Goal: Task Accomplishment & Management: Complete application form

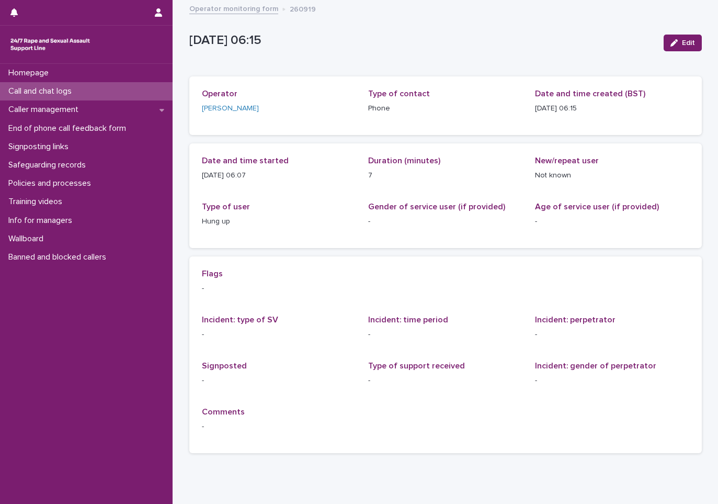
click at [44, 95] on p "Call and chat logs" at bounding box center [42, 91] width 76 height 10
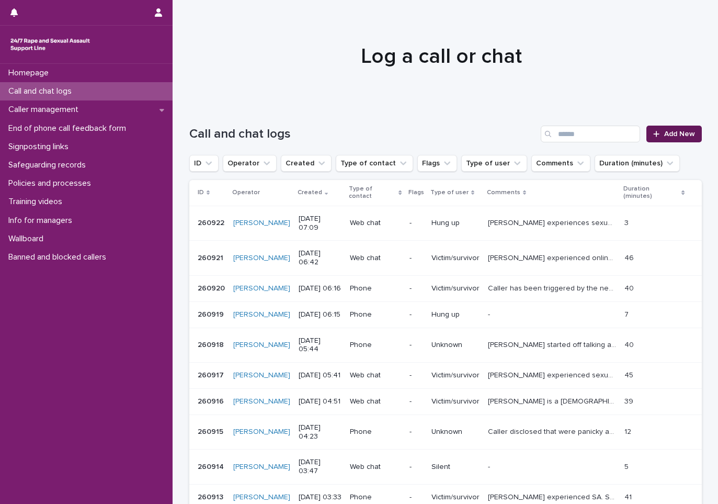
click at [659, 132] on div at bounding box center [658, 133] width 10 height 7
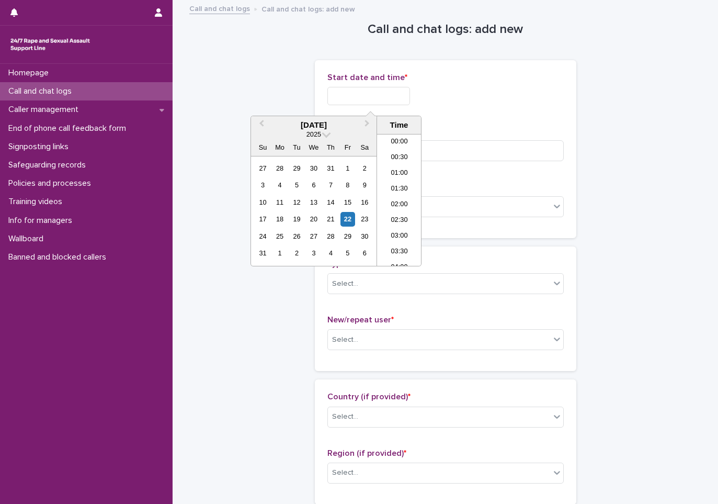
click at [375, 95] on input "text" at bounding box center [368, 96] width 83 height 18
click at [403, 199] on li "07:30" at bounding box center [399, 200] width 44 height 16
click at [386, 95] on input "**********" at bounding box center [368, 96] width 83 height 18
type input "**********"
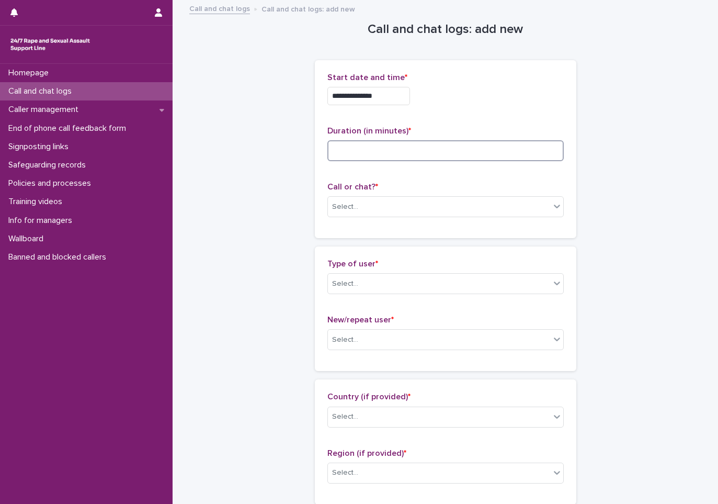
click at [397, 143] on input at bounding box center [445, 150] width 236 height 21
type input "*"
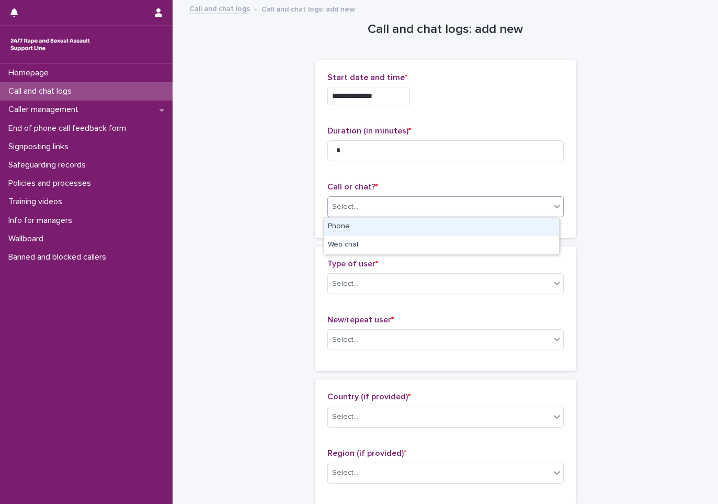
click at [371, 203] on div "Select..." at bounding box center [439, 206] width 222 height 17
click at [374, 231] on div "Phone" at bounding box center [441, 227] width 235 height 18
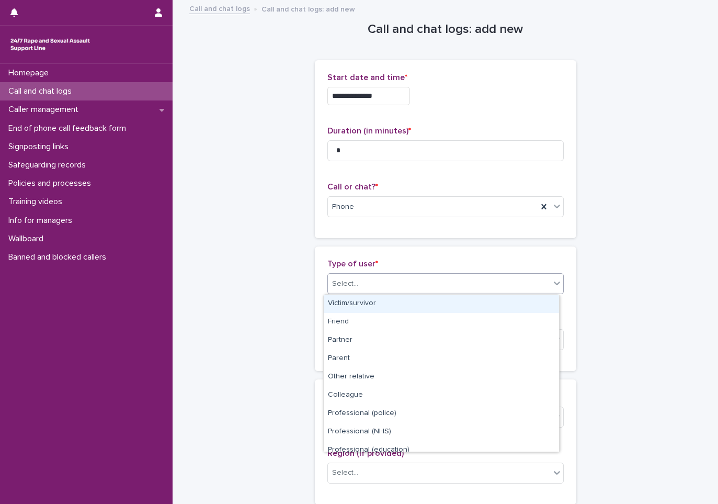
click at [387, 286] on div "Select..." at bounding box center [439, 283] width 222 height 17
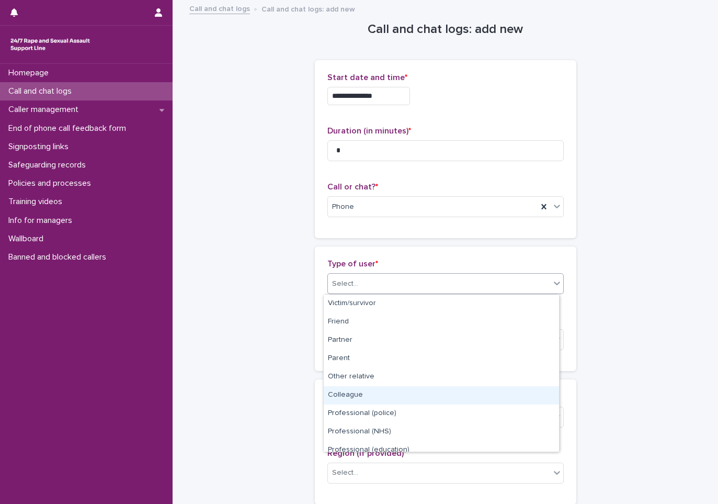
scroll to position [118, 0]
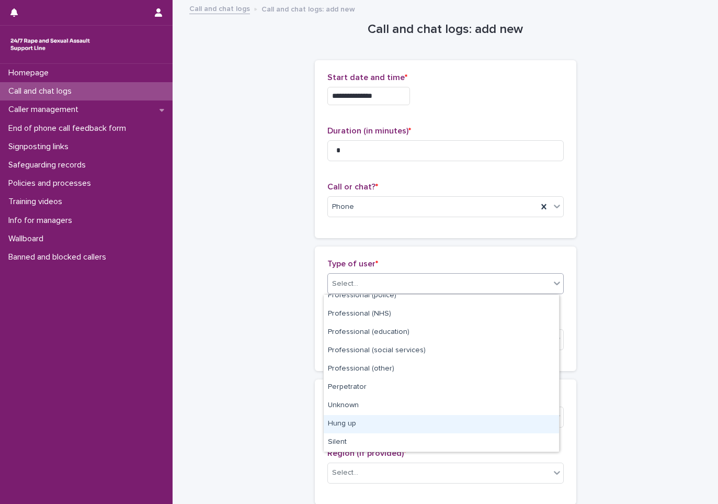
click at [383, 424] on div "Hung up" at bounding box center [441, 424] width 235 height 18
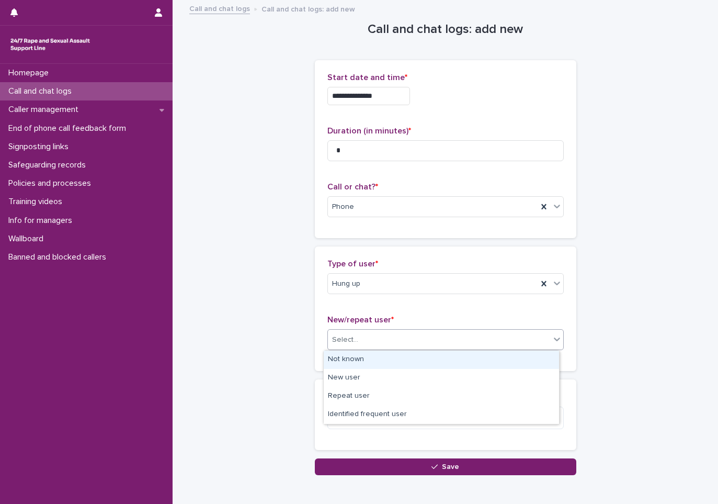
click at [372, 341] on div "Select..." at bounding box center [439, 339] width 222 height 17
click at [367, 360] on div "Not known" at bounding box center [441, 359] width 235 height 18
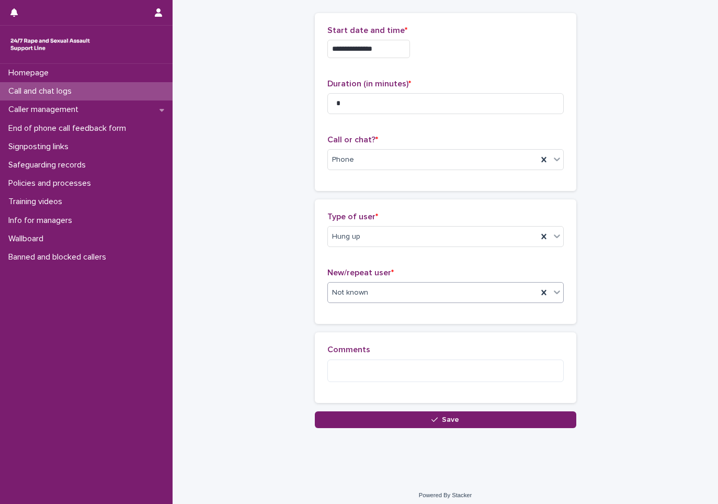
scroll to position [53, 0]
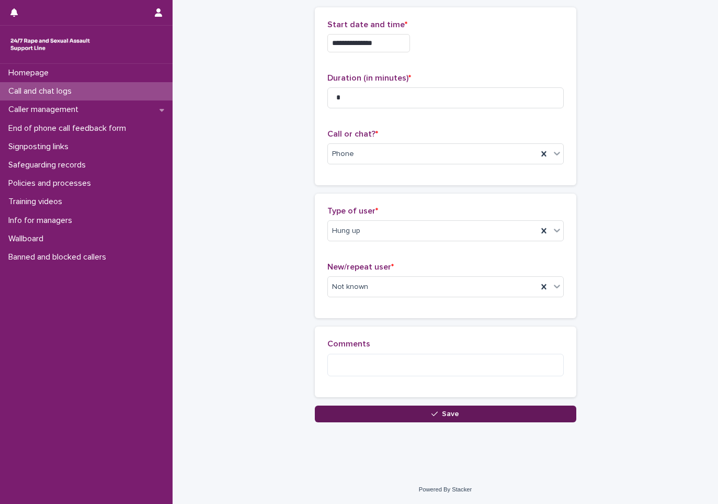
click at [458, 418] on button "Save" at bounding box center [445, 413] width 261 height 17
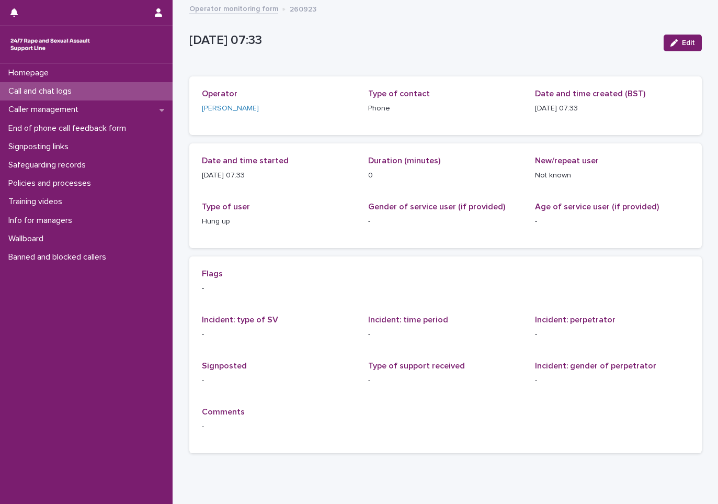
click at [85, 92] on div "Call and chat logs" at bounding box center [86, 91] width 173 height 18
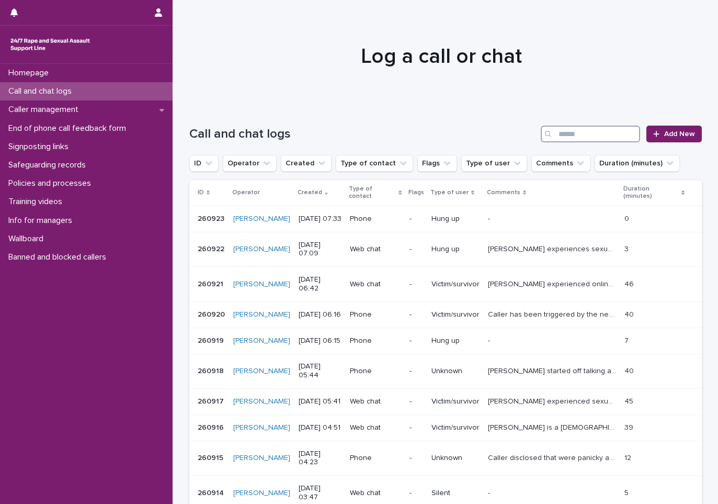
click at [562, 131] on input "Search" at bounding box center [590, 133] width 99 height 17
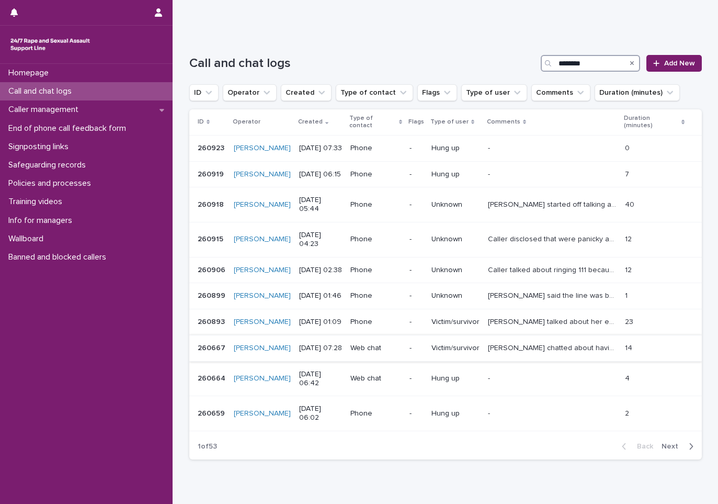
scroll to position [52, 0]
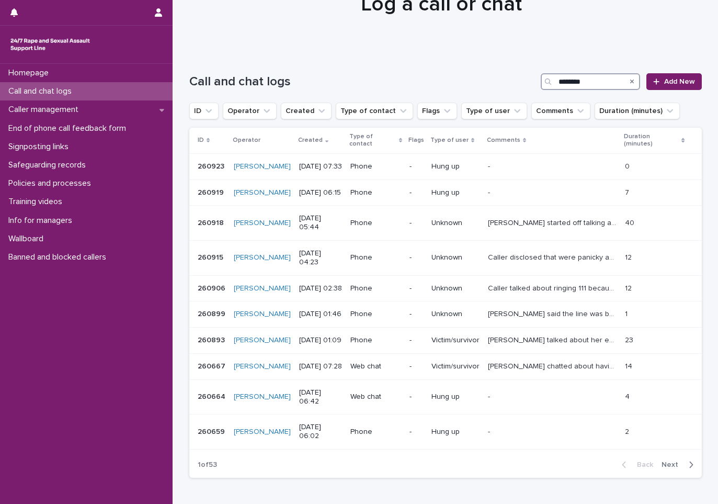
type input "********"
